Goal: Contribute content

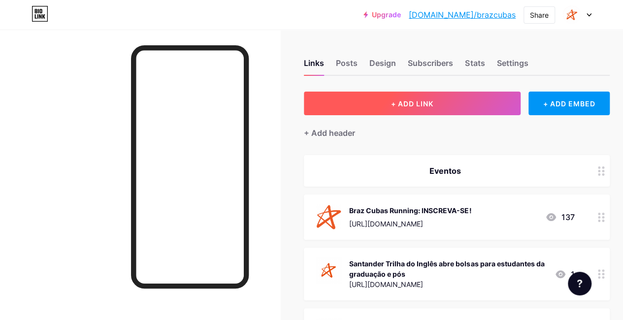
click at [396, 102] on span "+ ADD LINK" at bounding box center [412, 104] width 42 height 8
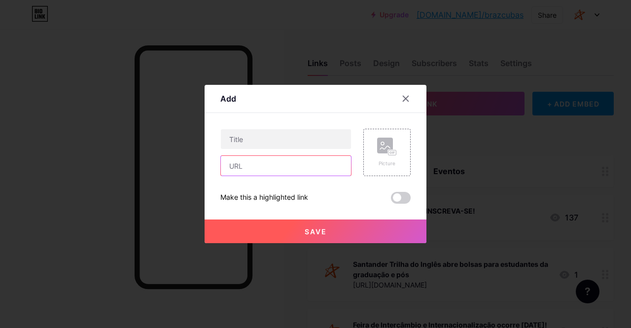
click at [248, 174] on input "text" at bounding box center [286, 166] width 130 height 20
paste input "[URL][DOMAIN_NAME]"
type input "[URL][DOMAIN_NAME]"
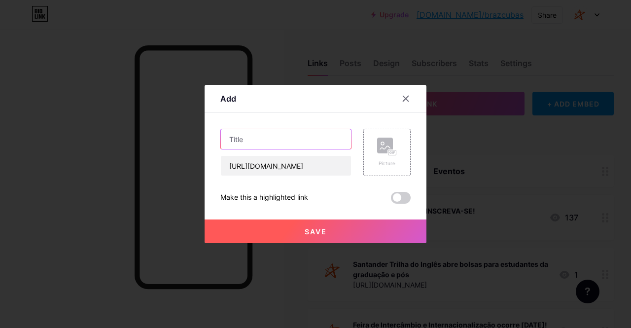
click at [254, 141] on input "text" at bounding box center [286, 139] width 130 height 20
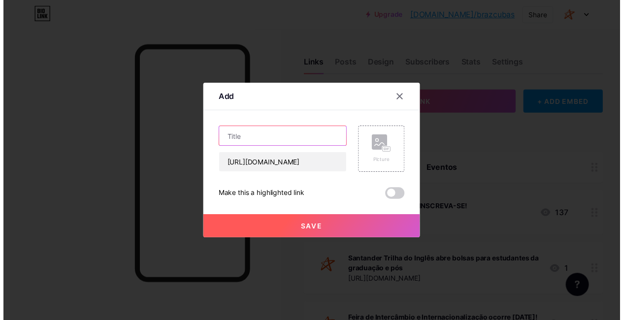
scroll to position [0, 0]
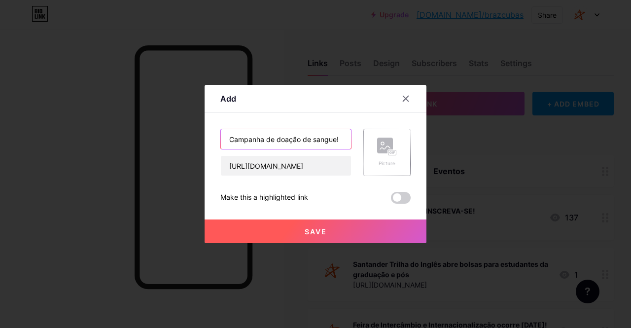
type input "Campanha de doação de sangue!"
click at [377, 148] on rect at bounding box center [385, 145] width 16 height 16
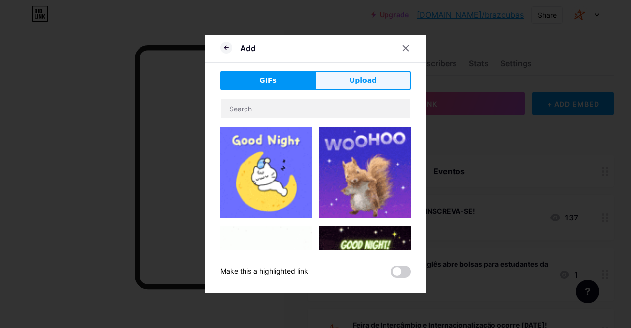
click at [352, 79] on span "Upload" at bounding box center [362, 80] width 27 height 10
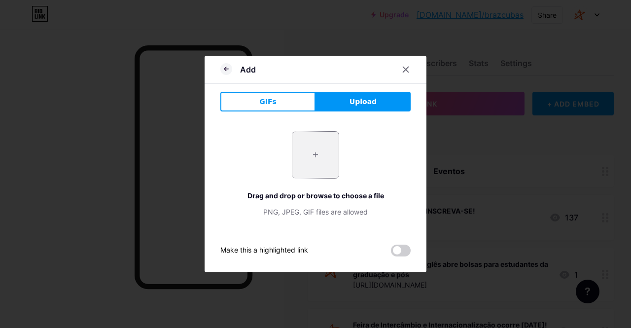
click at [325, 150] on input "file" at bounding box center [315, 155] width 46 height 46
type input "C:\fakepath\braz cubas_ cesuca 2.png"
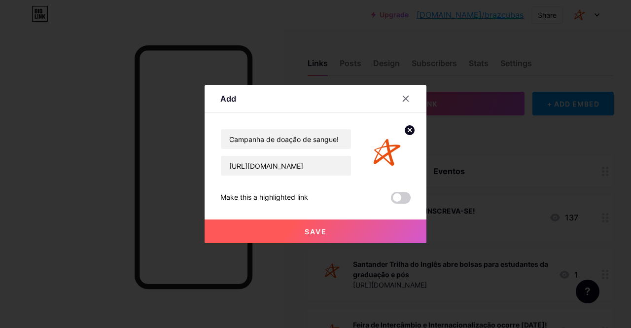
click at [297, 230] on button "Save" at bounding box center [315, 231] width 222 height 24
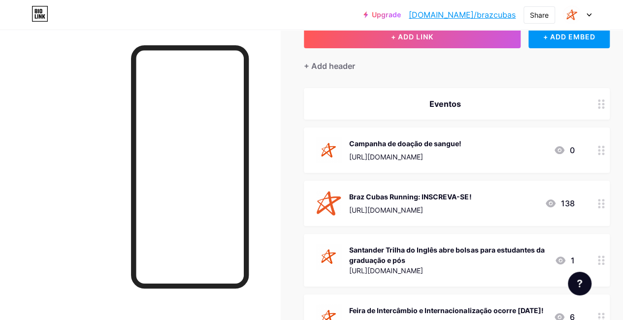
scroll to position [99, 0]
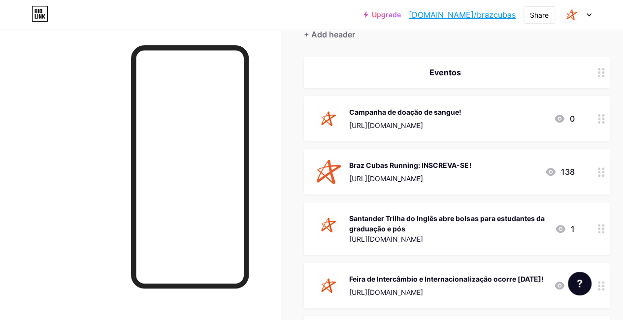
drag, startPoint x: 2, startPoint y: 110, endPoint x: 4, endPoint y: 104, distance: 5.8
click at [2, 110] on div at bounding box center [140, 190] width 280 height 320
